Goal: Task Accomplishment & Management: Use online tool/utility

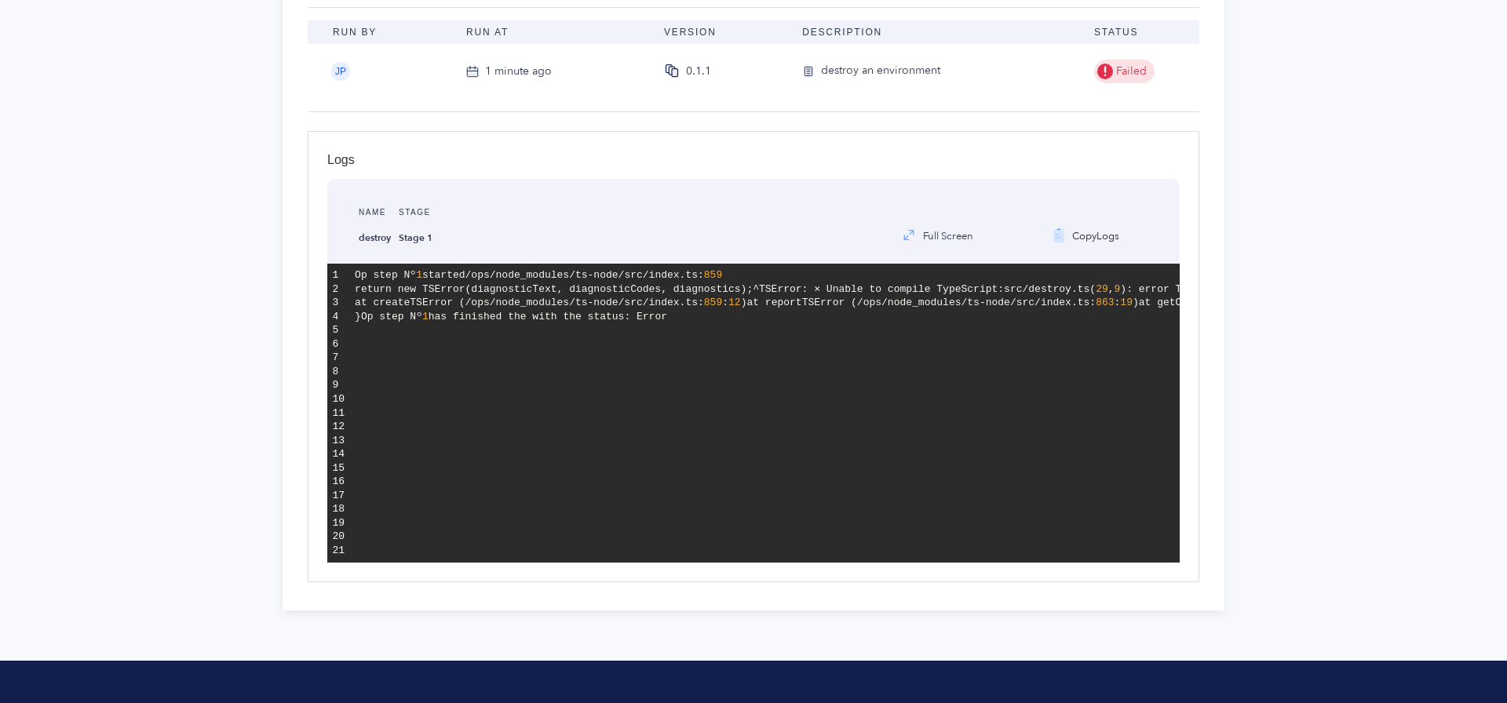
scroll to position [192, 0]
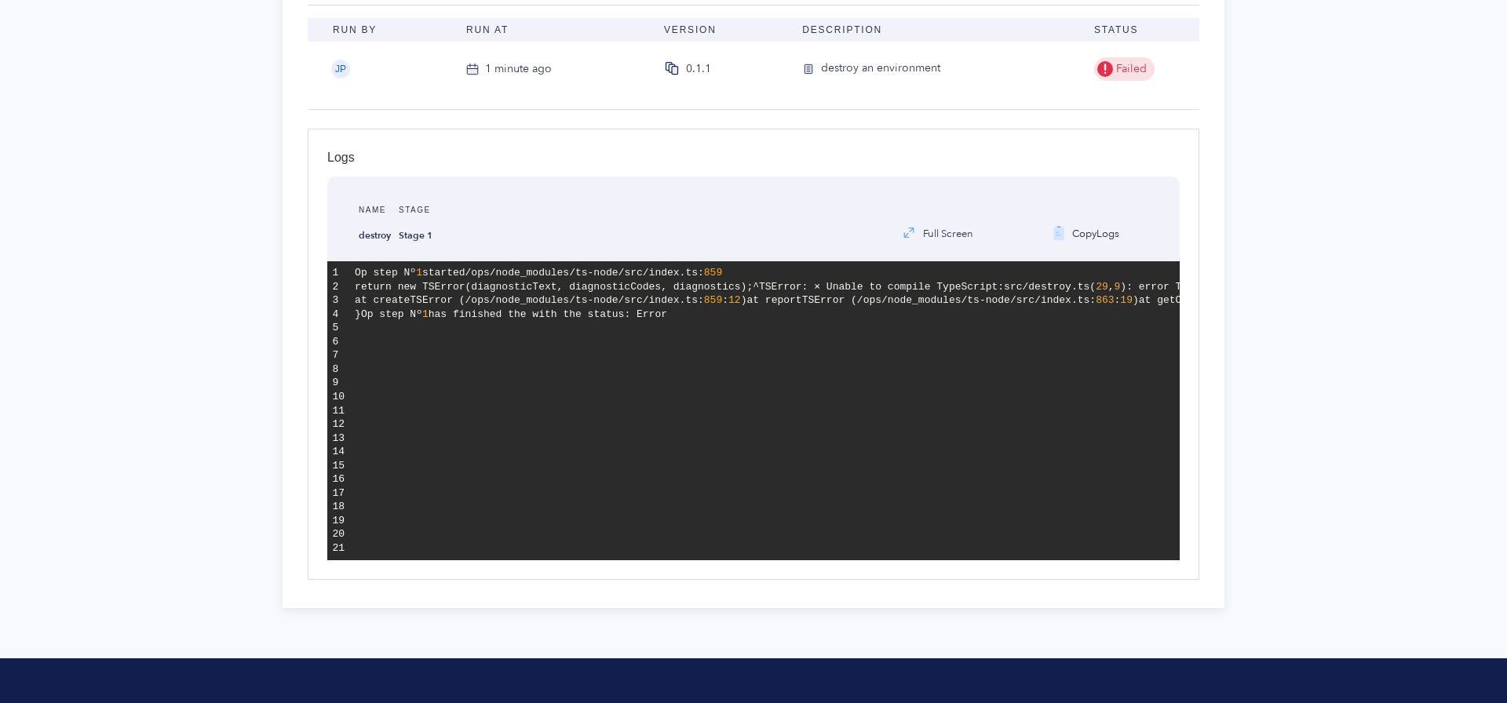
drag, startPoint x: 559, startPoint y: 314, endPoint x: 607, endPoint y: 325, distance: 49.9
click at [561, 315] on pre "Op step Nº 1 started /ops/node_modules/ts-node/src/index.ts: 859 return new TSE…" at bounding box center [765, 410] width 830 height 299
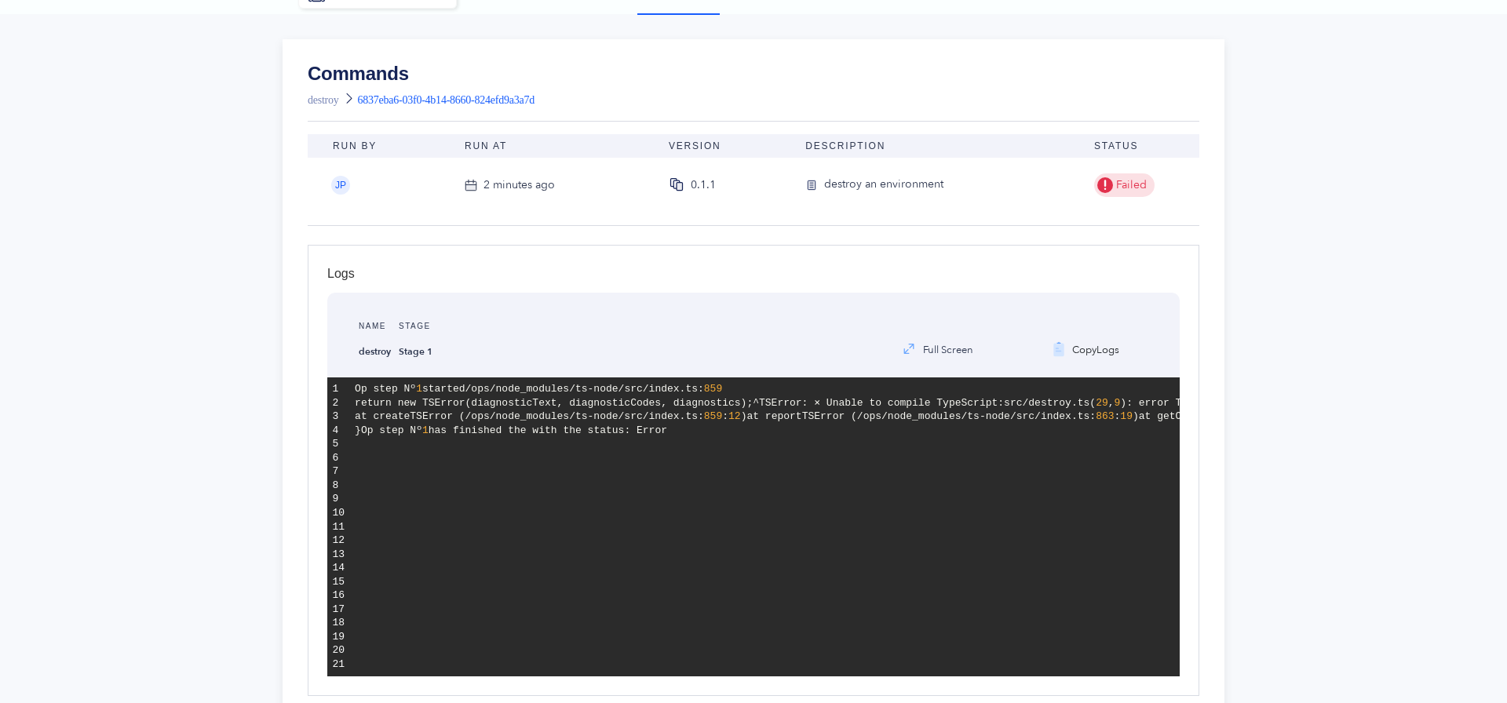
scroll to position [62, 0]
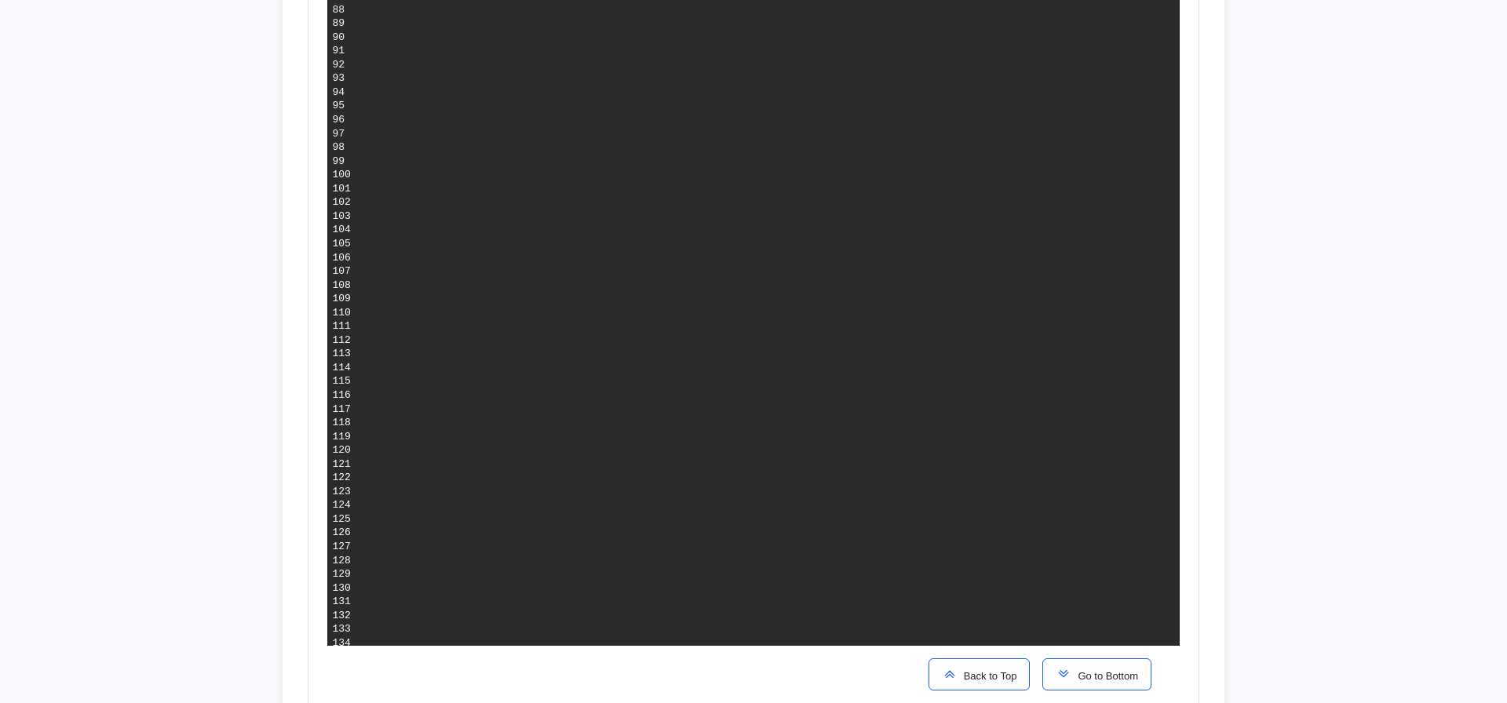
scroll to position [2318, 0]
click at [1129, 677] on span "Go to Bottom" at bounding box center [1104, 675] width 67 height 12
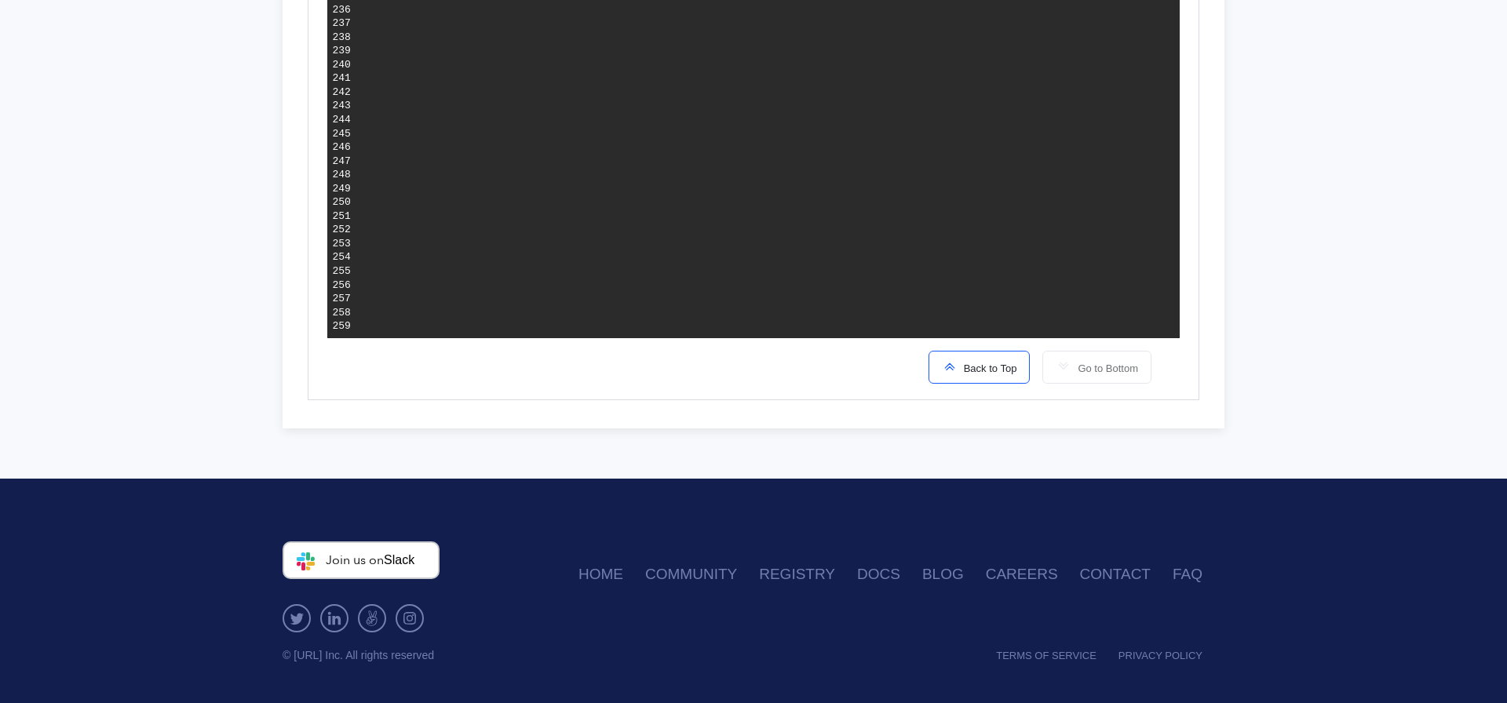
click at [985, 376] on button "Back to Top" at bounding box center [979, 367] width 102 height 33
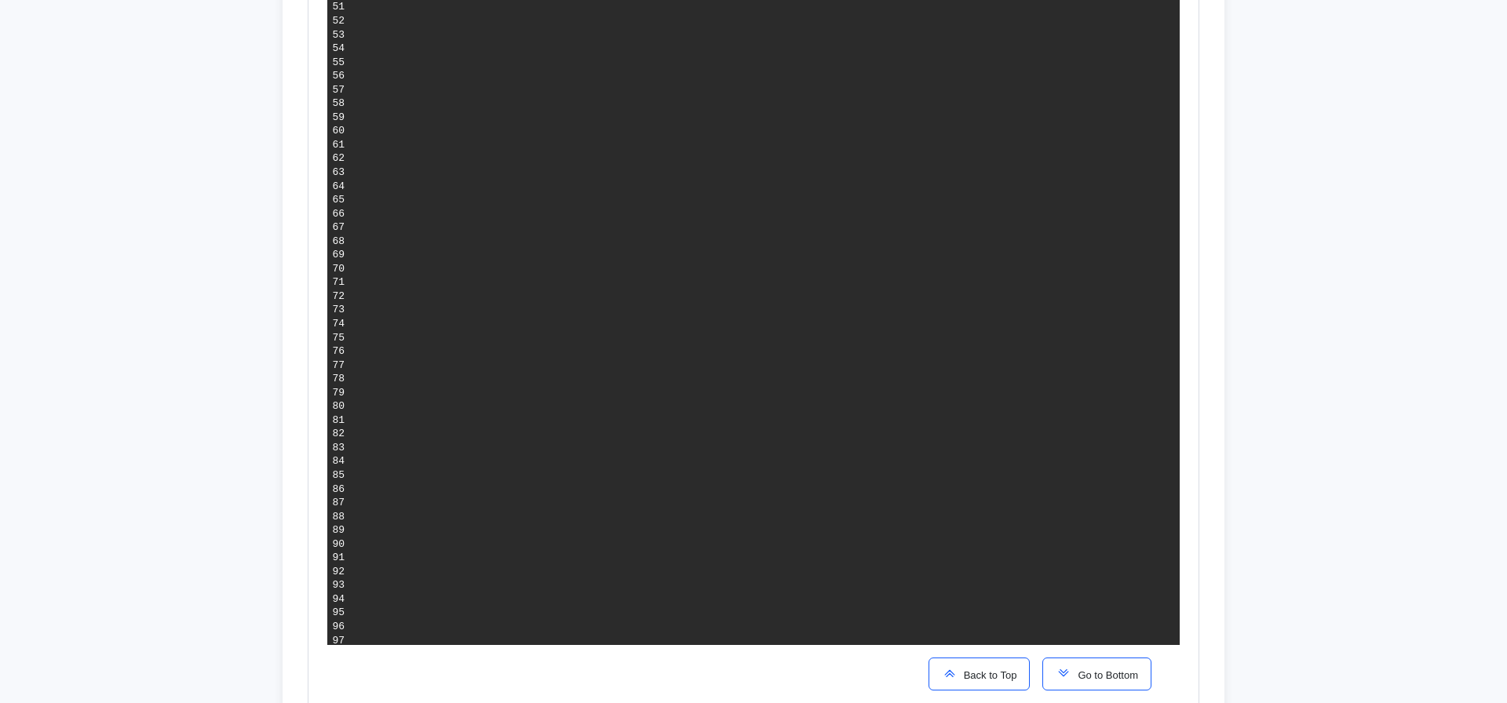
click at [1078, 661] on button "Go to Bottom" at bounding box center [1096, 674] width 109 height 33
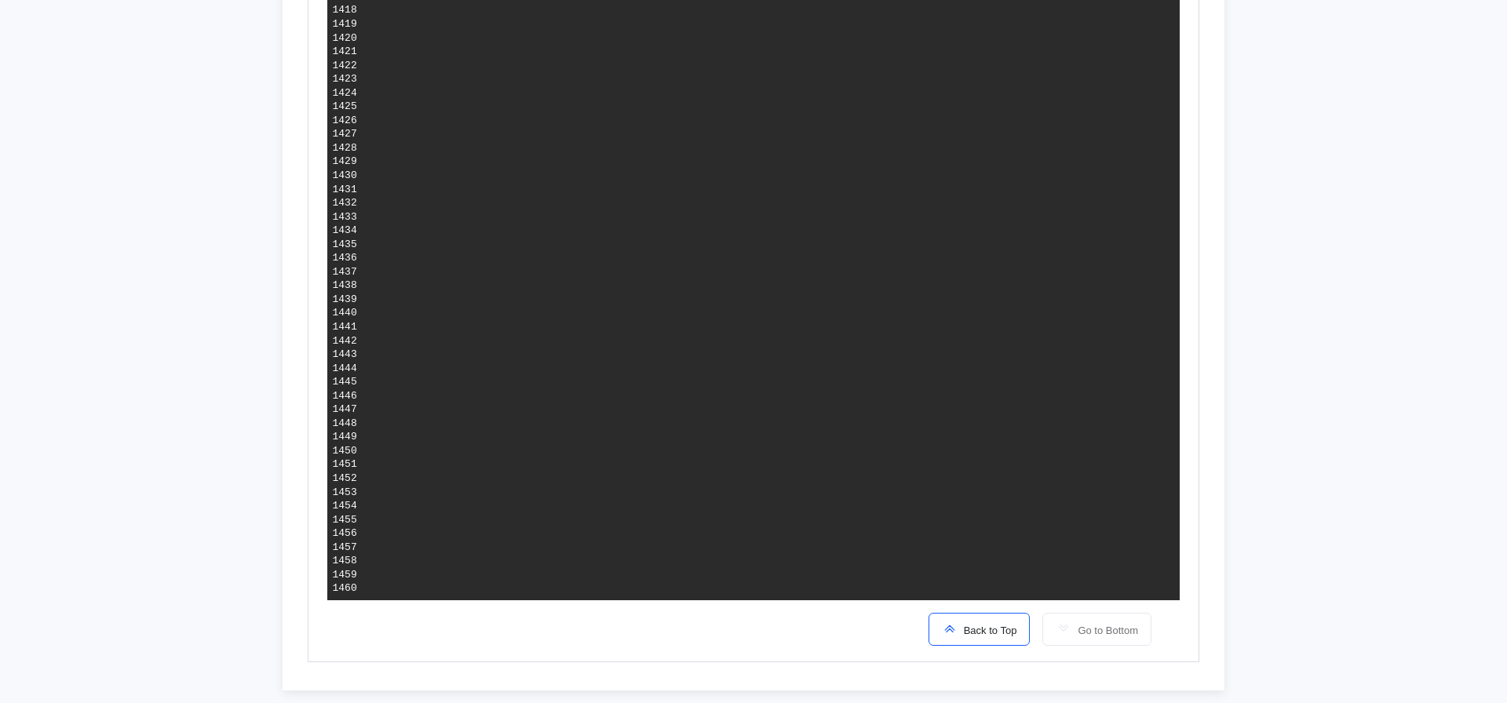
scroll to position [2769, 0]
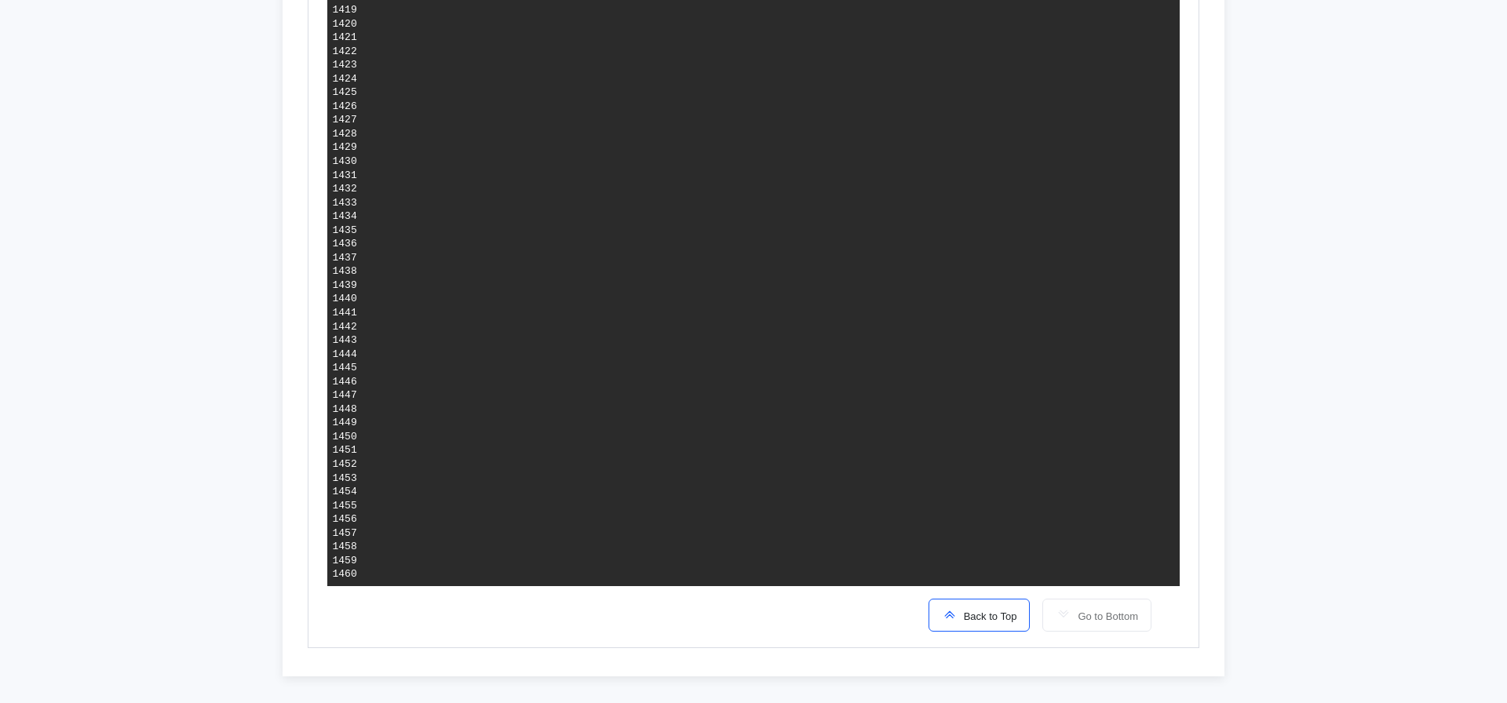
drag, startPoint x: 995, startPoint y: 480, endPoint x: 712, endPoint y: 478, distance: 283.3
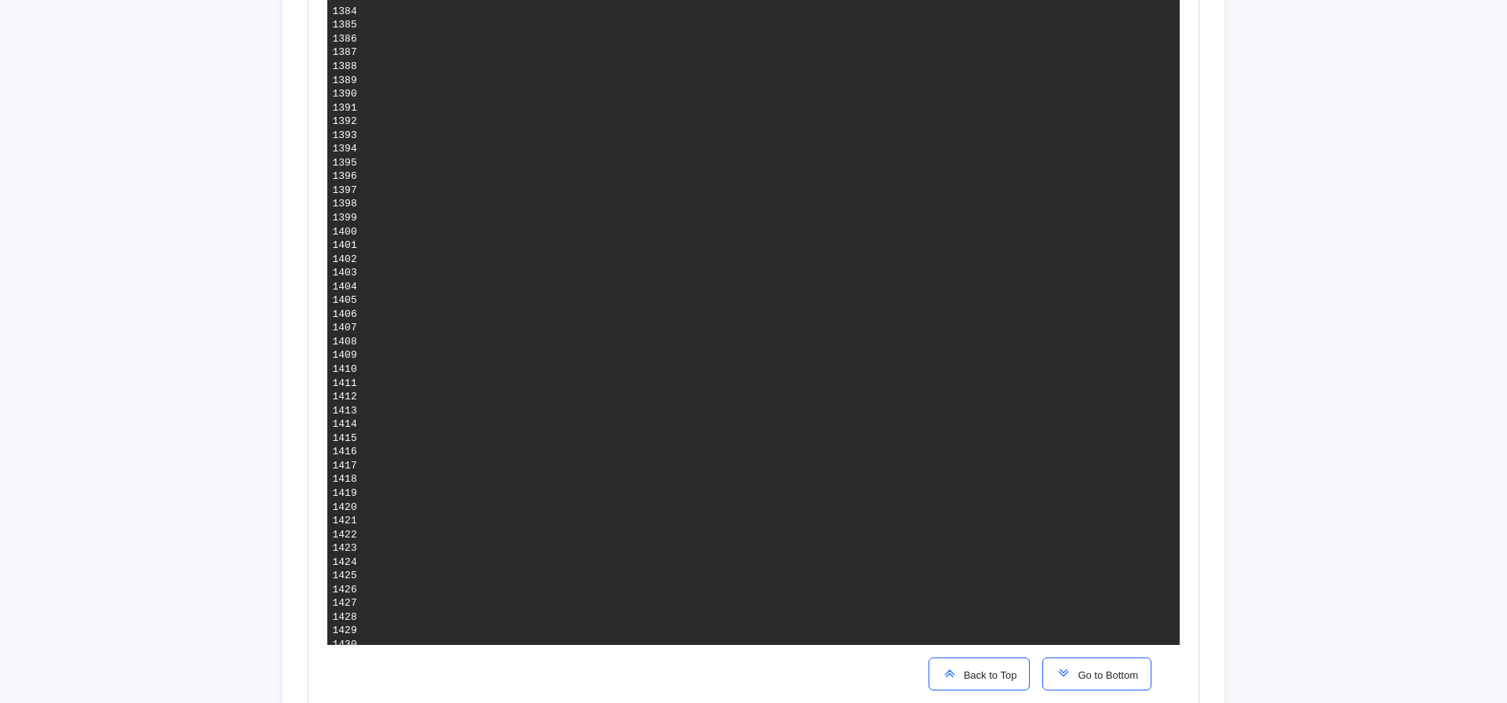
scroll to position [2285, 0]
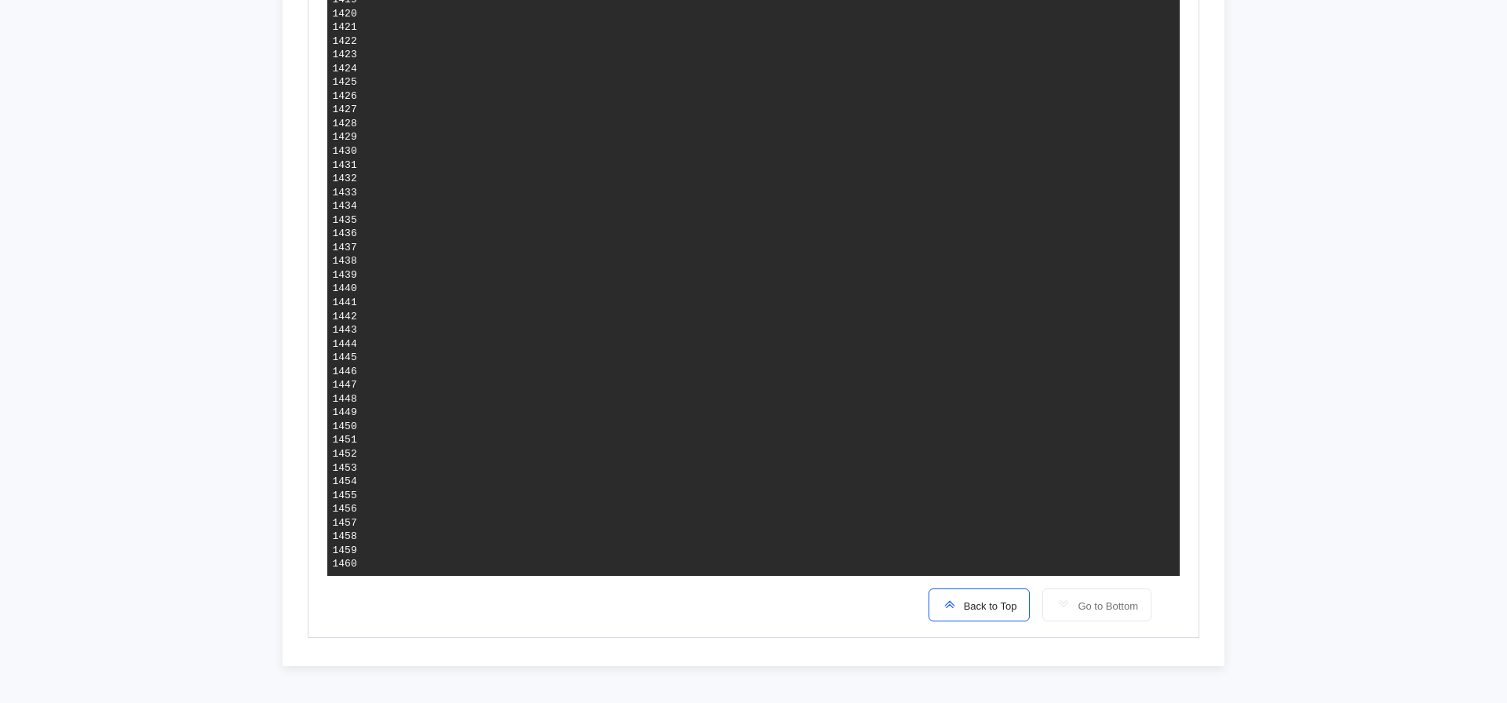
scroll to position [2936, 0]
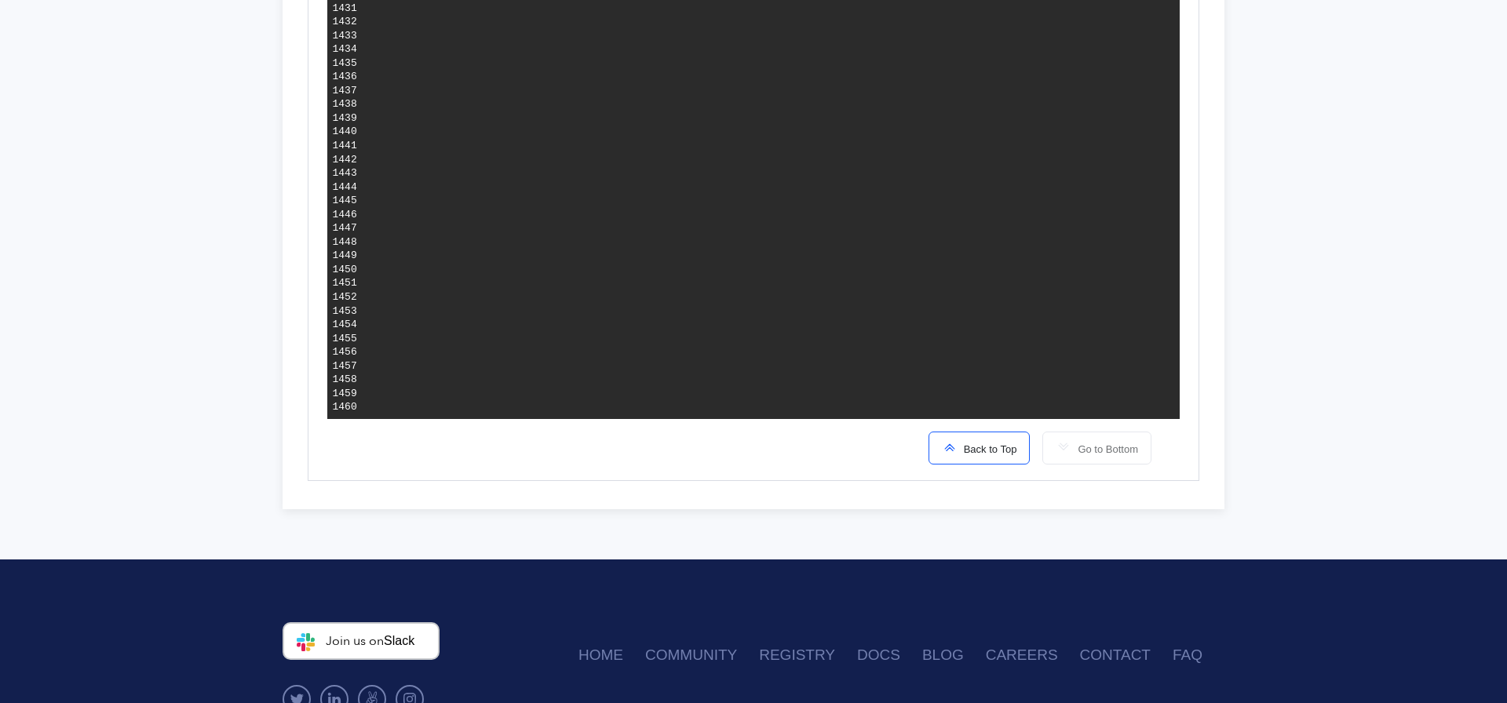
drag, startPoint x: 989, startPoint y: 312, endPoint x: 706, endPoint y: 315, distance: 282.5
copy span "No resource schema found for kubectl_manifest."
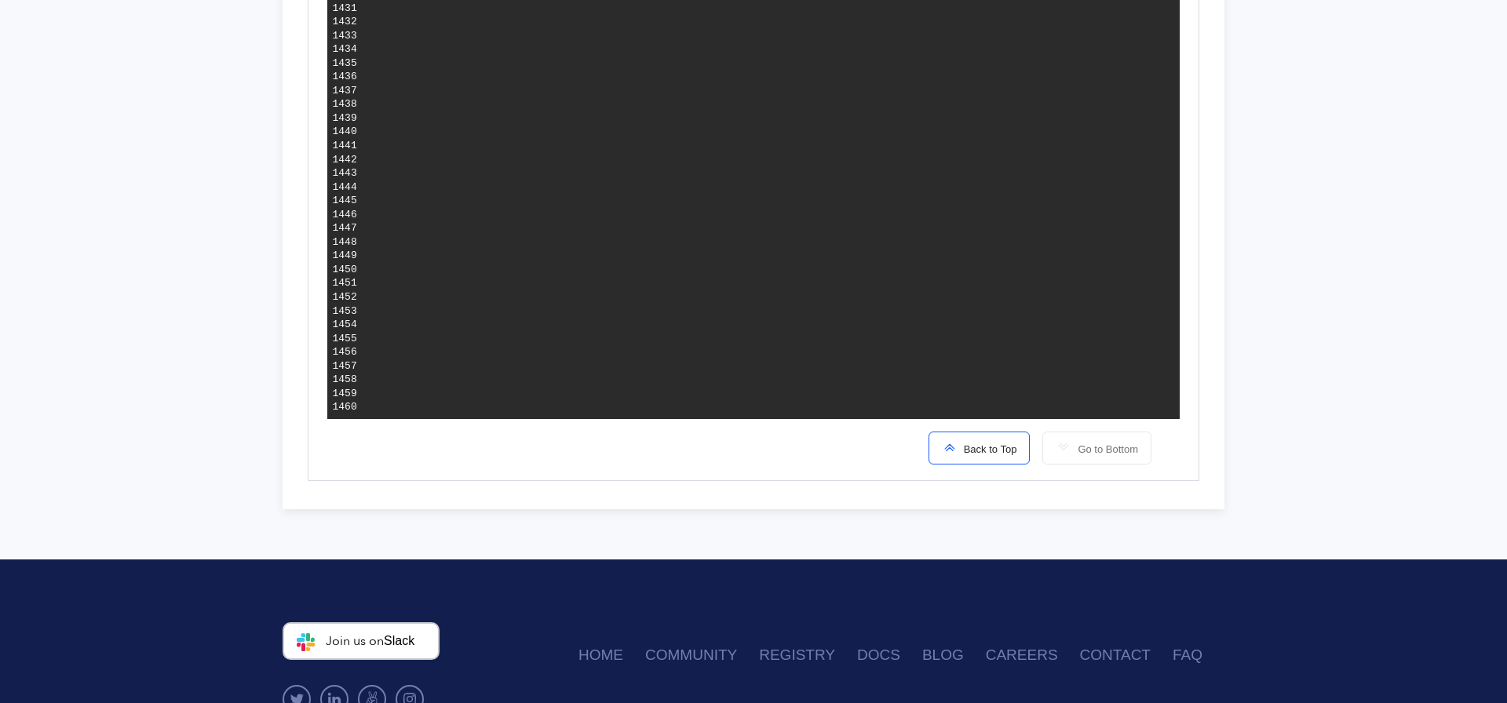
drag, startPoint x: 858, startPoint y: 394, endPoint x: 633, endPoint y: 392, distance: 225.2
copy span "stg-sinewave-new-elasticsearch-do-k8s"
